Goal: Task Accomplishment & Management: Manage account settings

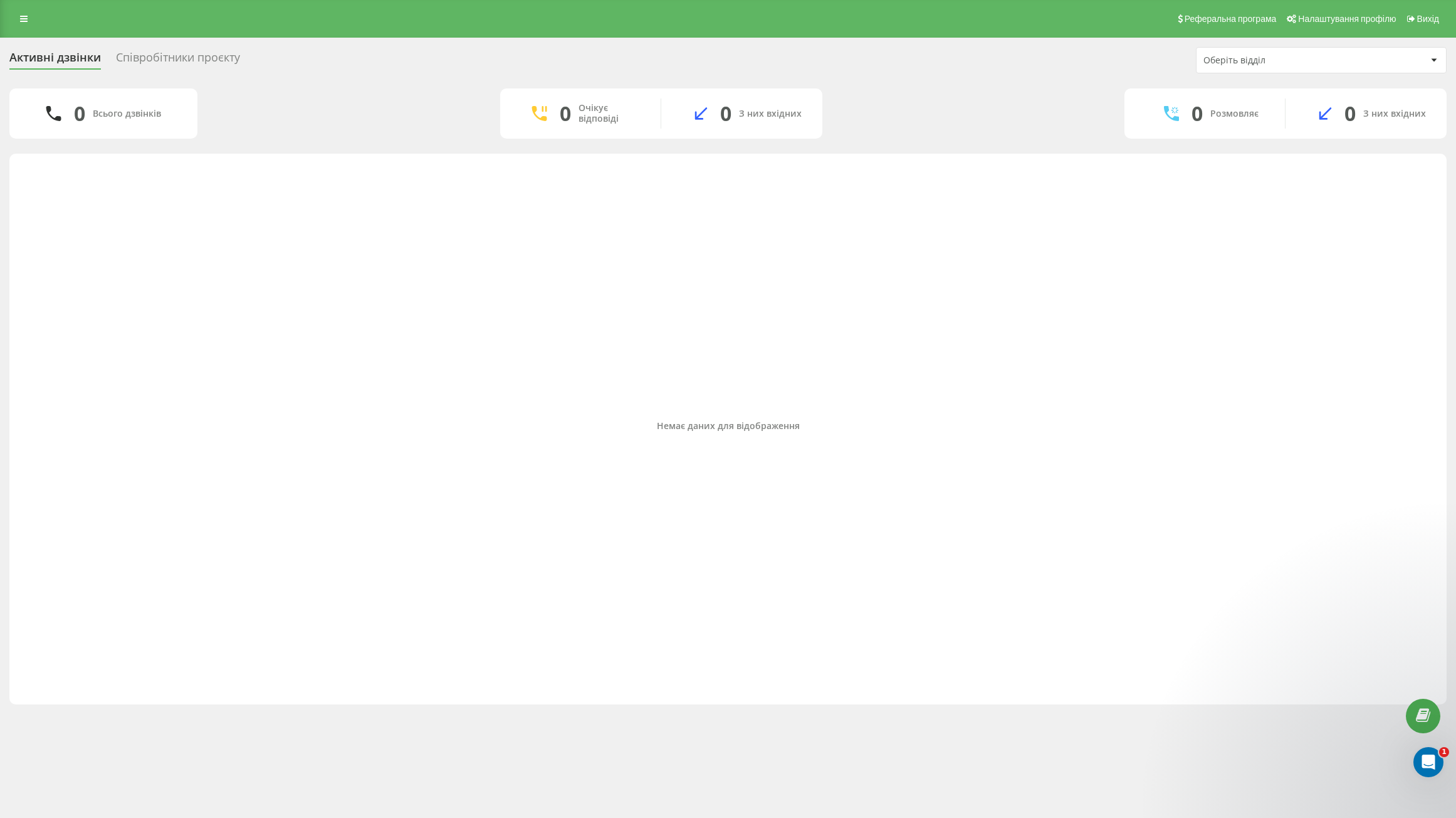
click at [165, 55] on div "Співробітники проєкту" at bounding box center [178, 61] width 124 height 20
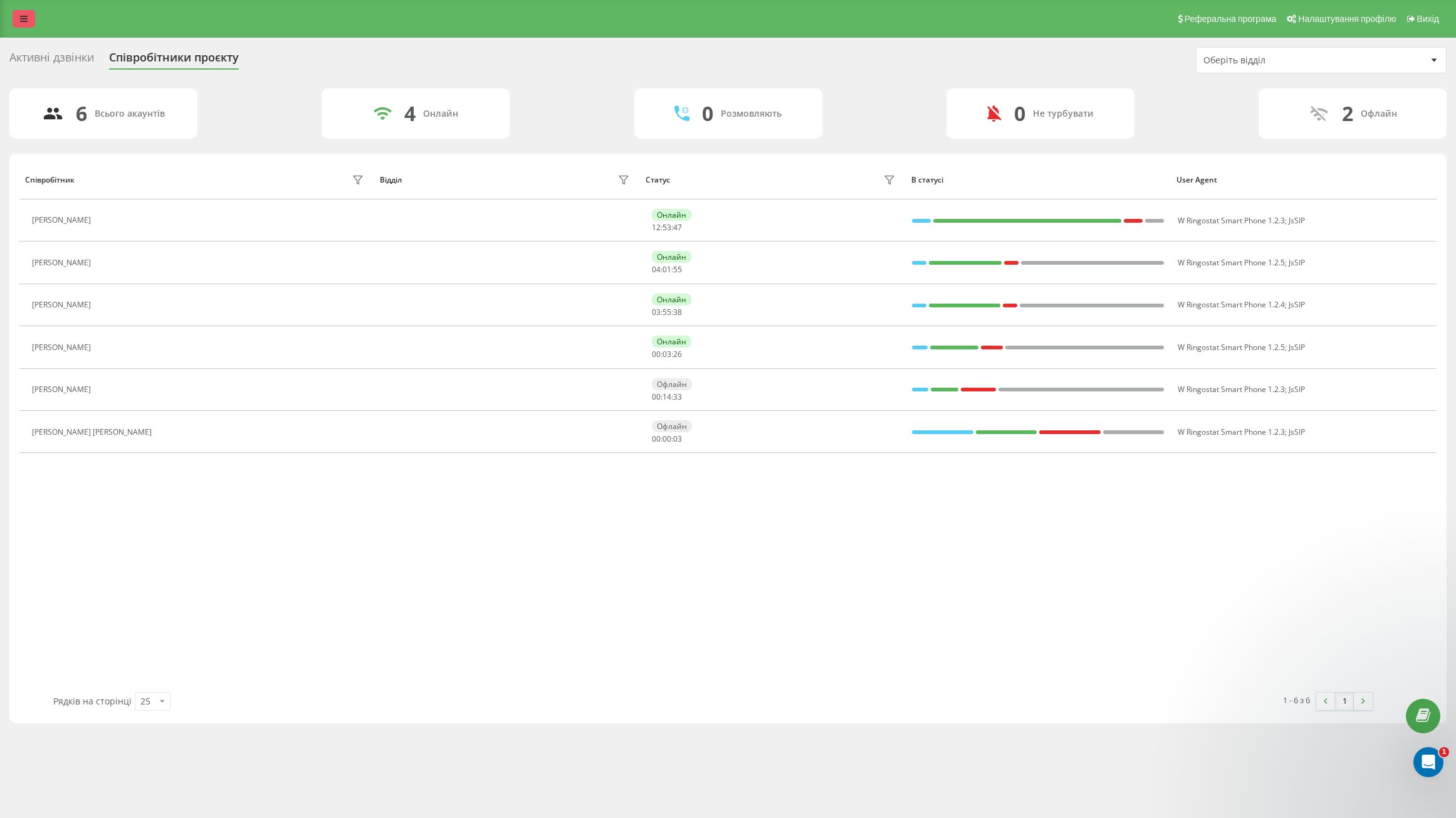
click at [30, 14] on link at bounding box center [23, 19] width 22 height 18
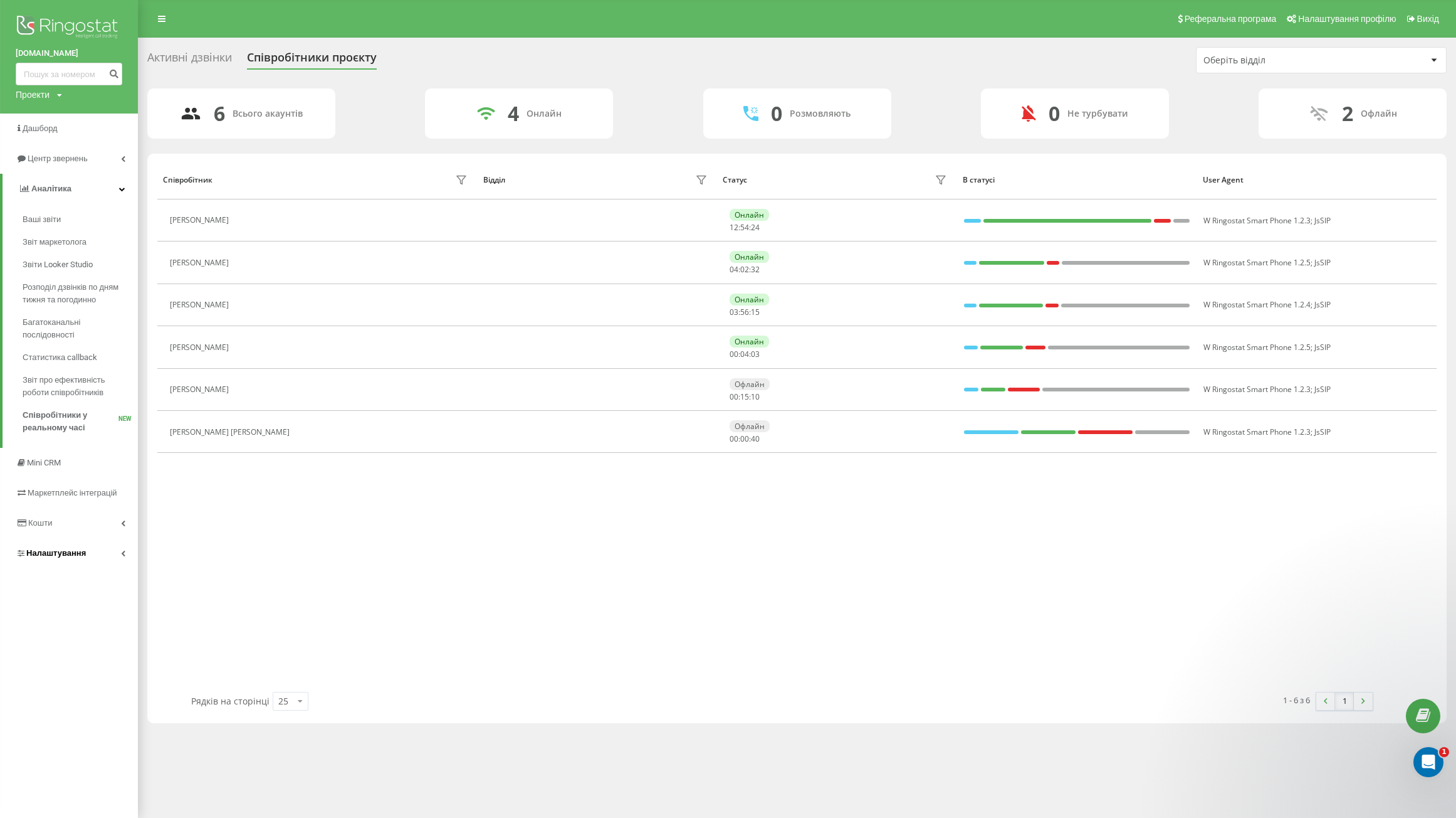
click at [52, 553] on span "Налаштування" at bounding box center [55, 552] width 60 height 10
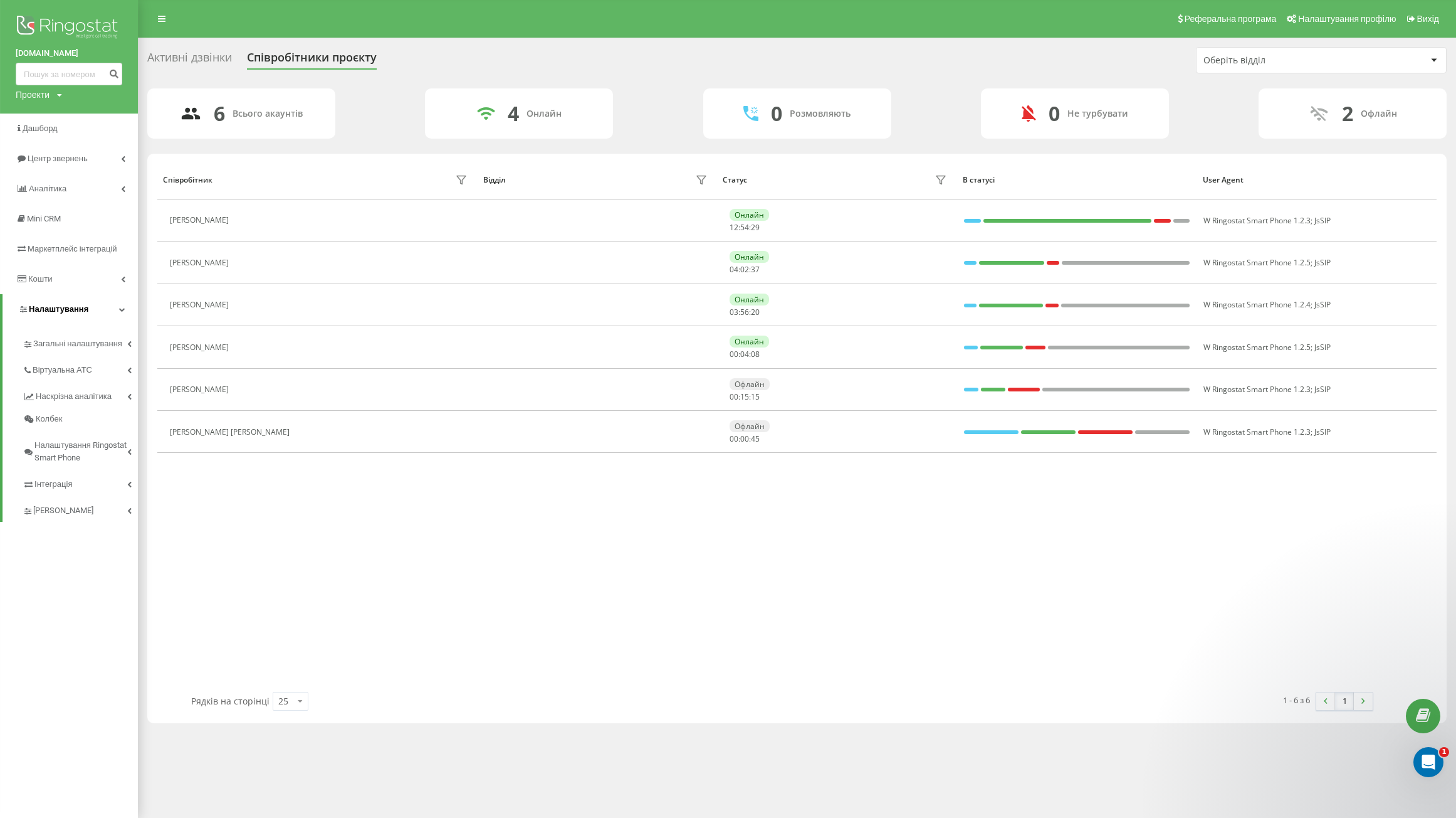
click at [97, 309] on link "Налаштування" at bounding box center [70, 309] width 135 height 30
click at [97, 309] on link "Налаштування" at bounding box center [69, 309] width 138 height 30
click at [86, 339] on span "Загальні налаштування" at bounding box center [80, 350] width 94 height 25
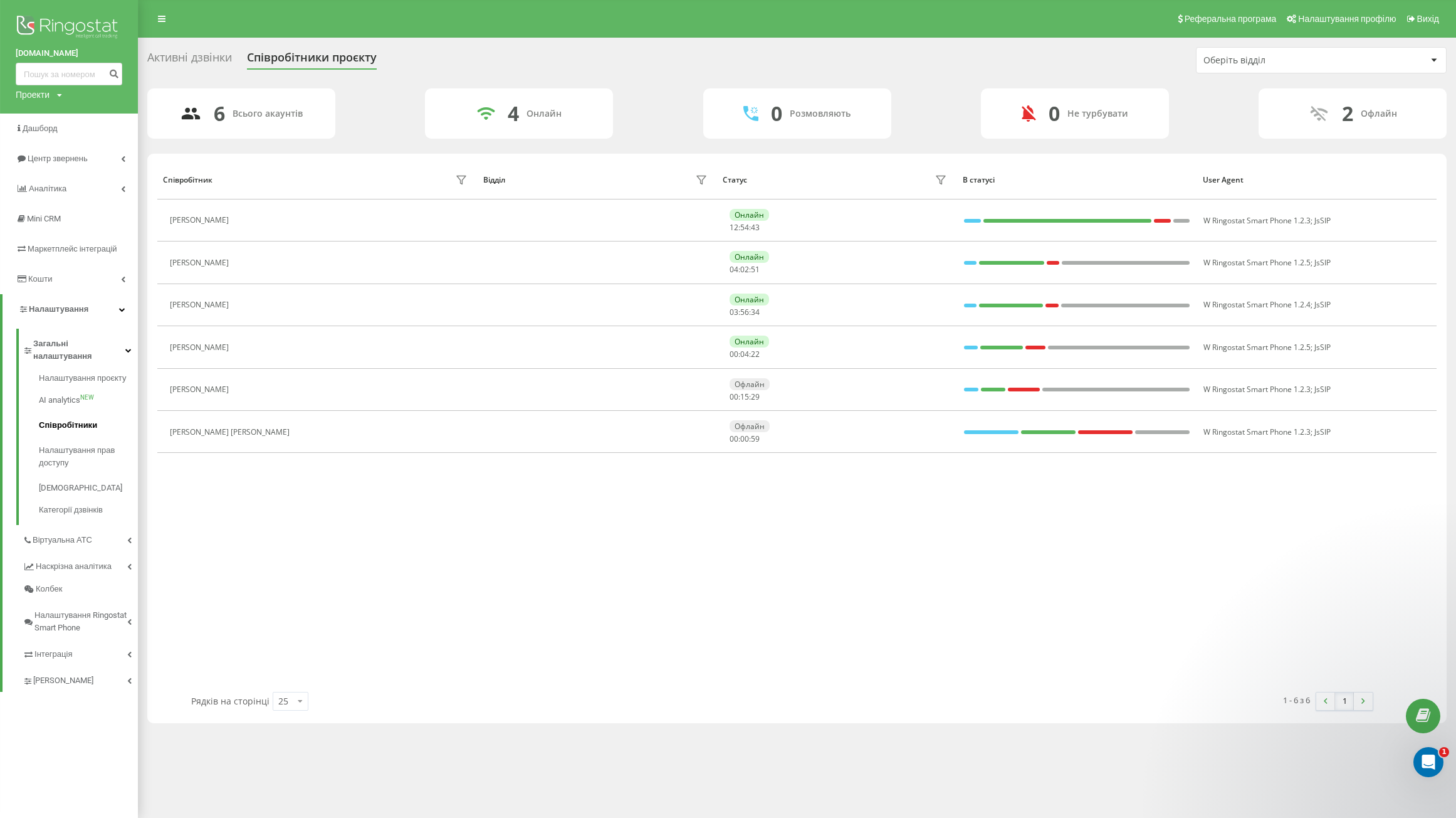
click at [68, 419] on span "Співробітники" at bounding box center [67, 426] width 58 height 13
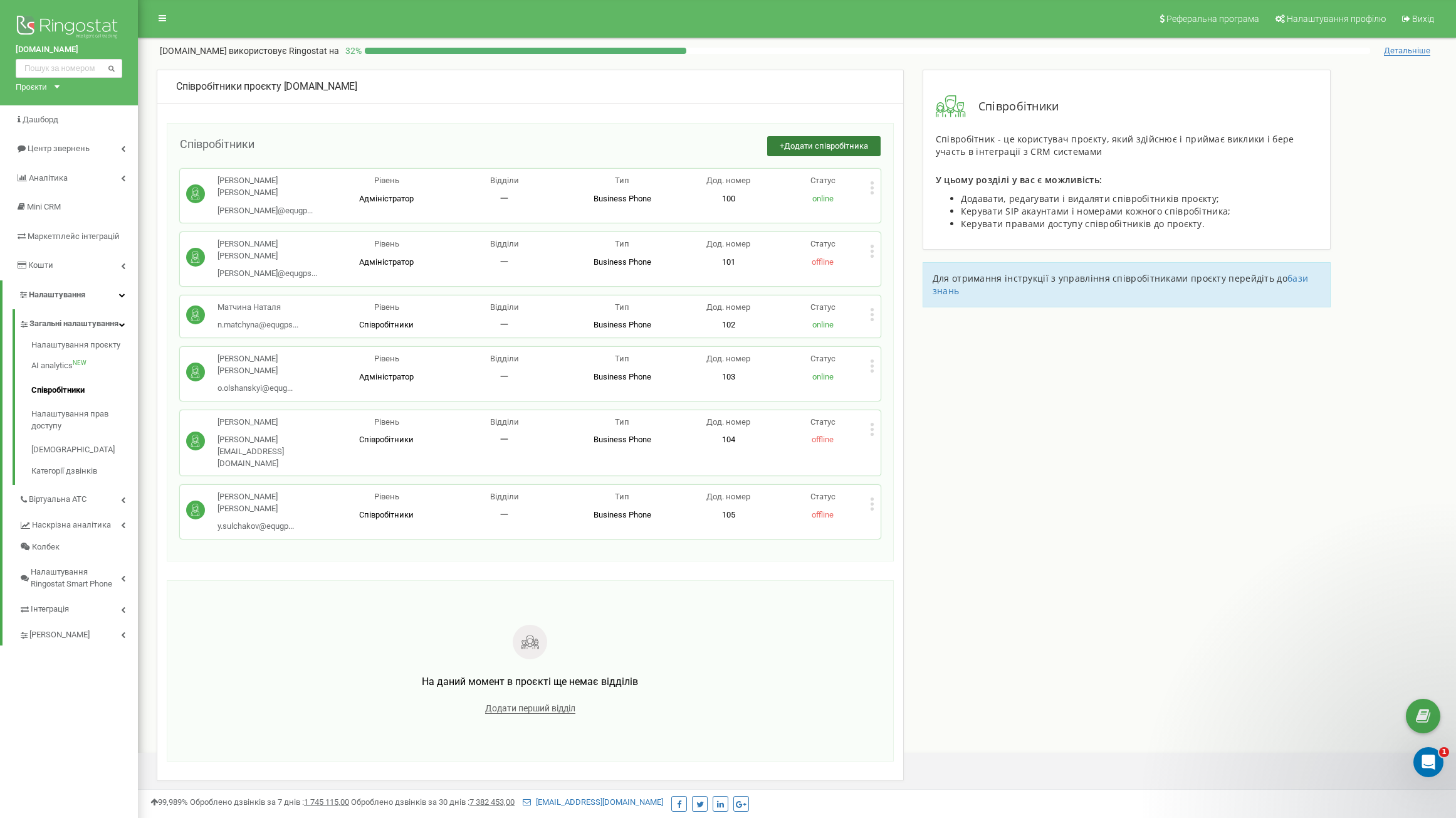
click at [819, 146] on span "Додати співробітника" at bounding box center [826, 146] width 84 height 10
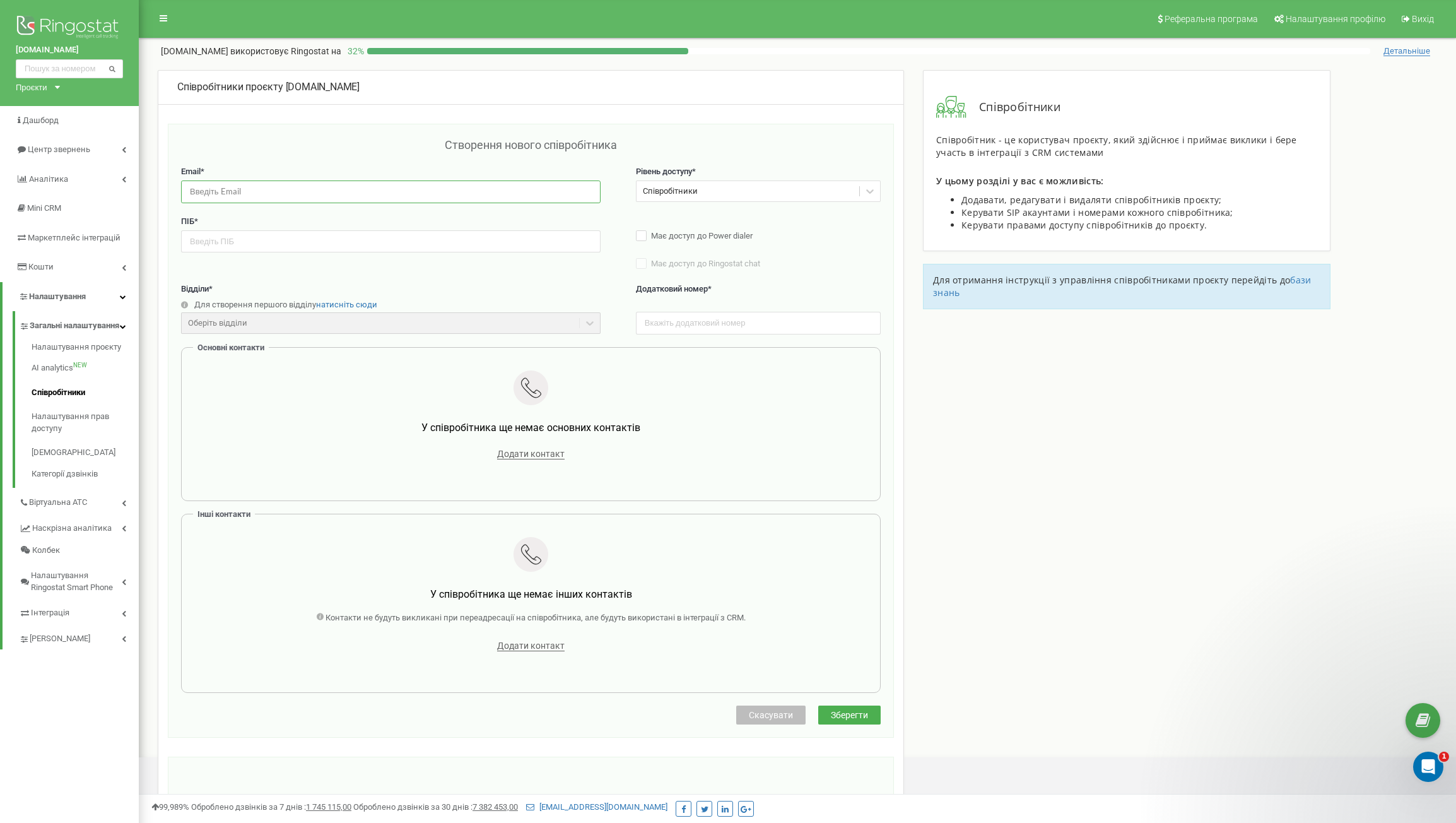
click at [286, 187] on input "email" at bounding box center [390, 192] width 419 height 22
